Goal: Information Seeking & Learning: Learn about a topic

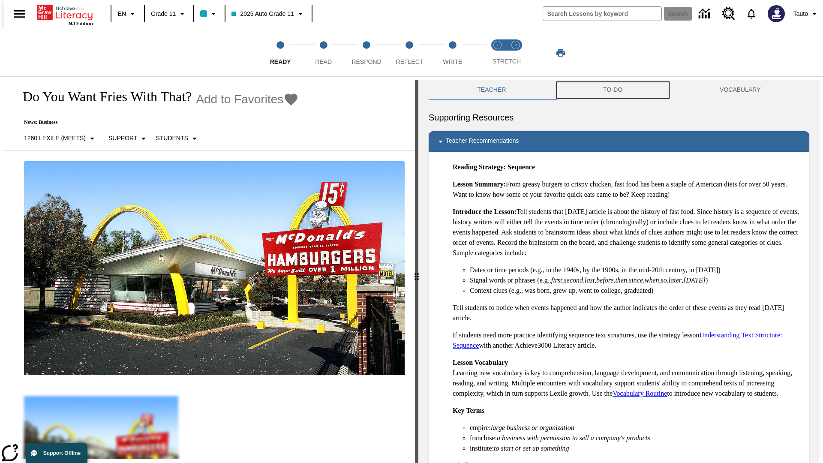
click at [613, 90] on button "TO-DO" at bounding box center [613, 90] width 117 height 21
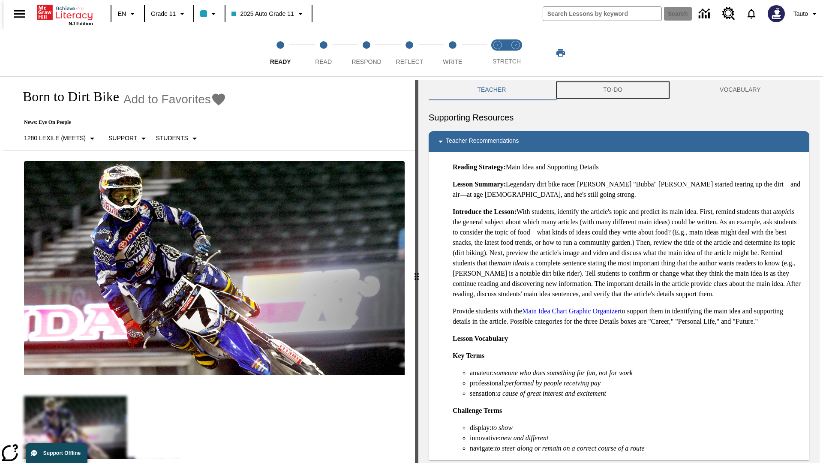
click at [613, 90] on button "TO-DO" at bounding box center [613, 90] width 117 height 21
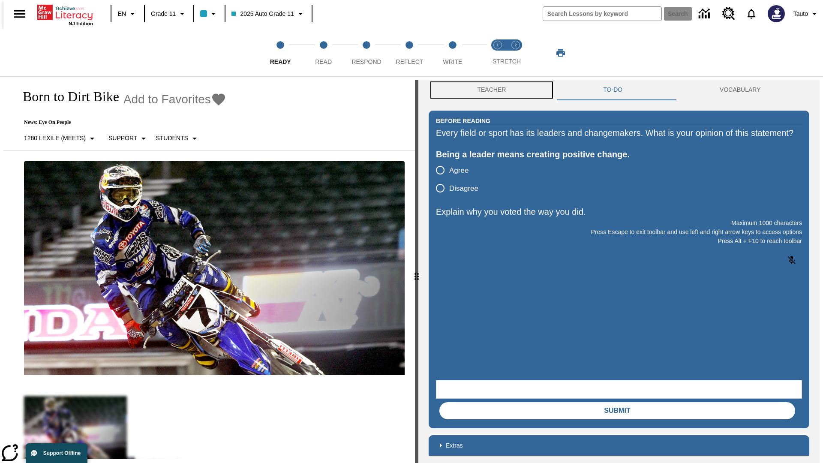
scroll to position [0, 0]
click at [489, 90] on button "Teacher" at bounding box center [492, 89] width 126 height 21
